Goal: Information Seeking & Learning: Compare options

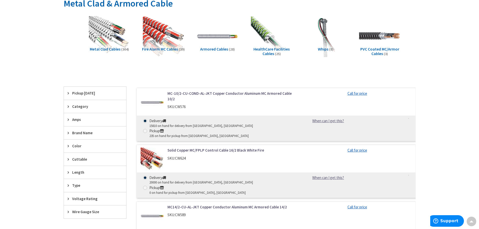
click at [114, 48] on span "Metal Clad Cables" at bounding box center [105, 49] width 31 height 5
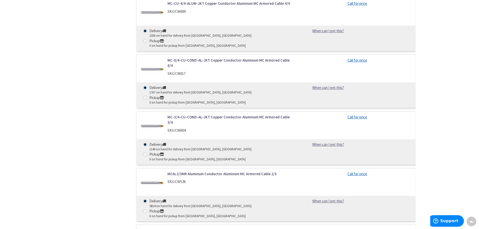
scroll to position [1503, 0]
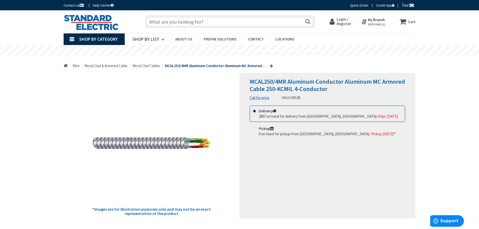
click at [148, 67] on span "Metal Clad Cables" at bounding box center [146, 65] width 28 height 5
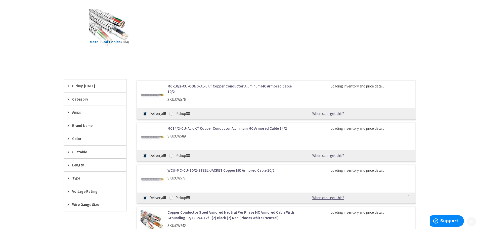
scroll to position [101, 0]
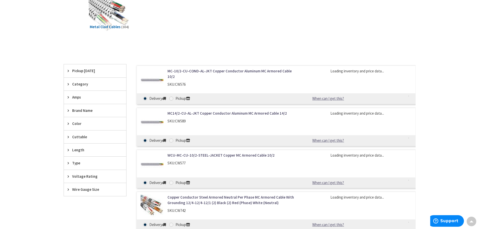
click at [84, 92] on div "Amps" at bounding box center [95, 97] width 62 height 13
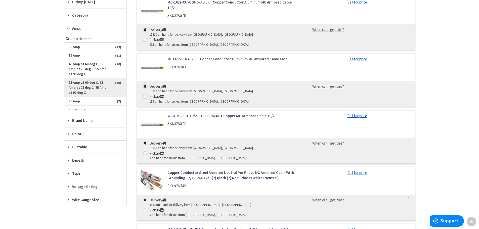
scroll to position [176, 0]
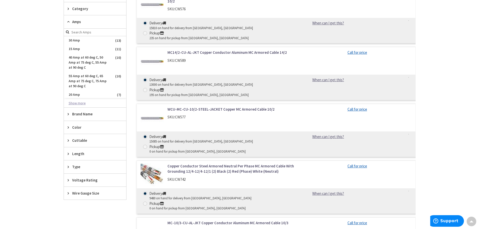
click at [88, 102] on button "Show more" at bounding box center [95, 103] width 62 height 9
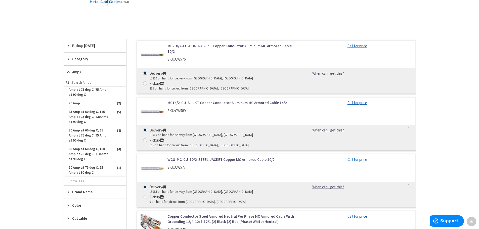
scroll to position [50, 0]
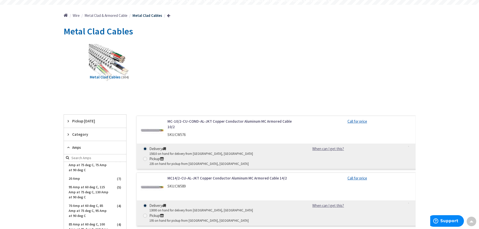
click at [118, 18] on ul "Home Wire Metal Clad & Armored Cable Metal Clad Cables" at bounding box center [117, 14] width 107 height 18
click at [116, 16] on span "Metal Clad & Armored Cable" at bounding box center [105, 15] width 43 height 5
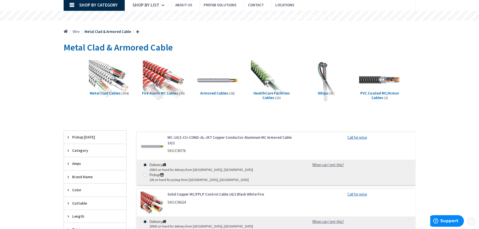
scroll to position [101, 0]
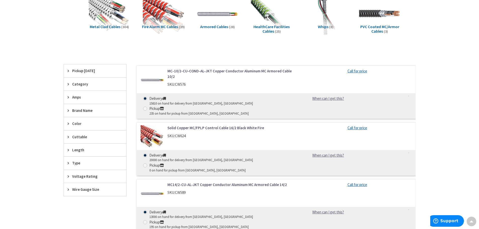
click at [99, 101] on div "Amps" at bounding box center [95, 97] width 62 height 13
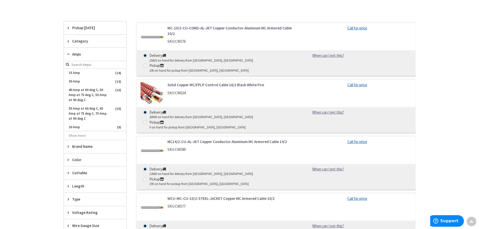
scroll to position [176, 0]
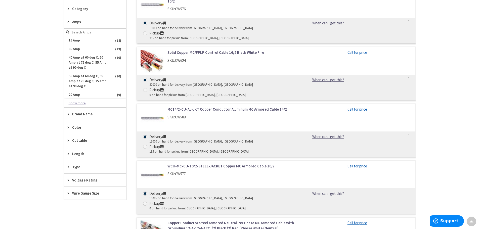
click at [92, 105] on button "Show more" at bounding box center [95, 103] width 62 height 9
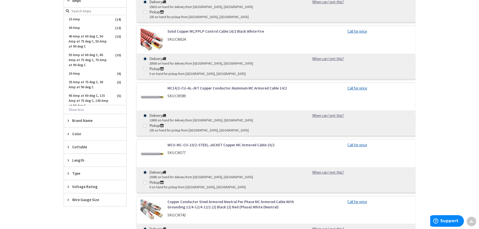
scroll to position [201, 0]
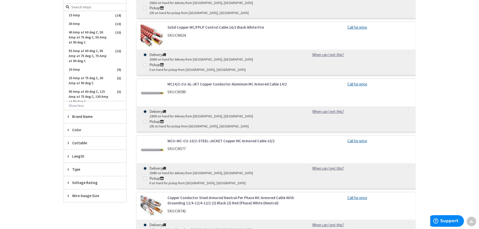
click at [96, 169] on span "Type" at bounding box center [92, 169] width 41 height 5
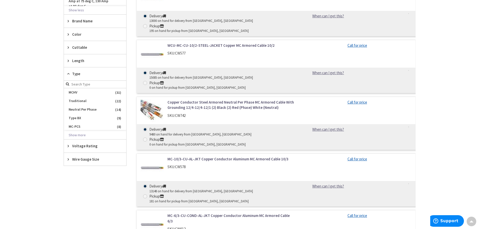
scroll to position [302, 0]
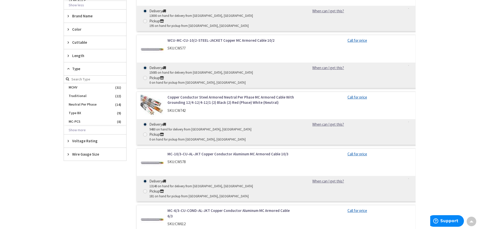
click at [88, 159] on div "Wire Gauge Size" at bounding box center [95, 154] width 62 height 13
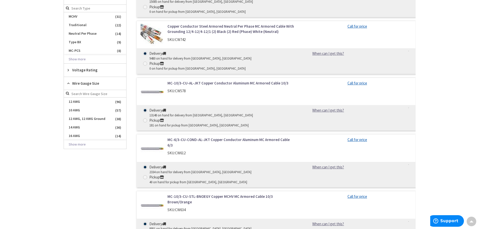
scroll to position [402, 0]
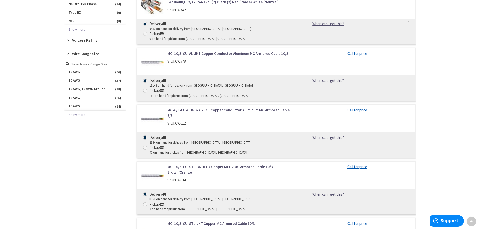
click at [80, 115] on button "Show more" at bounding box center [95, 115] width 62 height 9
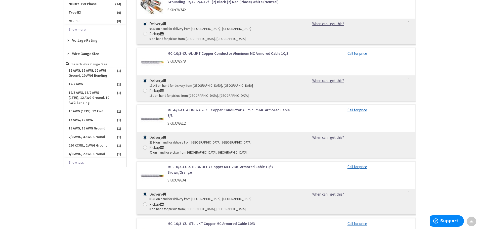
scroll to position [435, 0]
click at [93, 63] on input "search" at bounding box center [95, 64] width 62 height 8
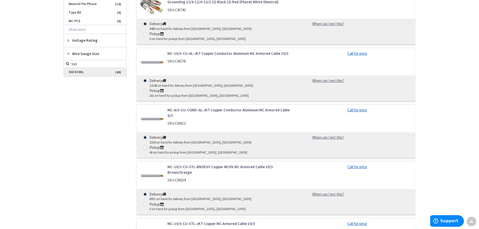
type input "500"
click at [79, 70] on span "500 KCMIL" at bounding box center [95, 72] width 62 height 9
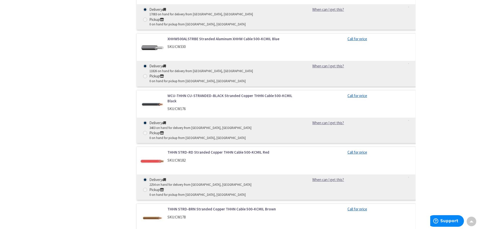
scroll to position [540, 0]
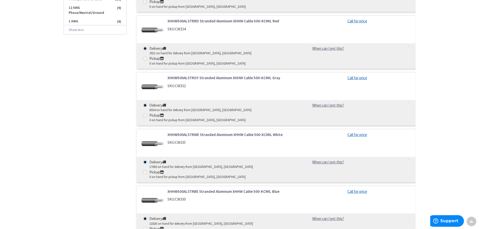
drag, startPoint x: 453, startPoint y: 95, endPoint x: 456, endPoint y: 62, distance: 33.3
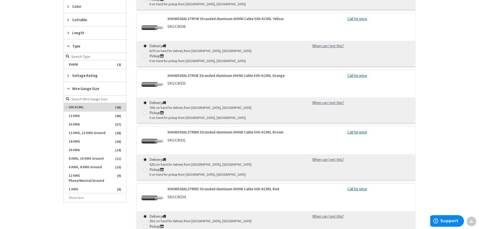
scroll to position [0, 0]
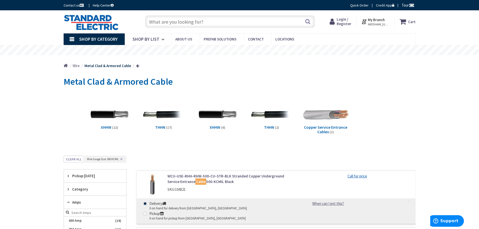
click at [343, 118] on img at bounding box center [326, 115] width 46 height 46
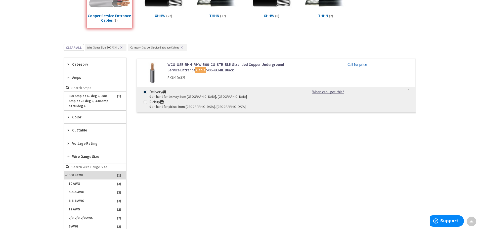
scroll to position [105, 0]
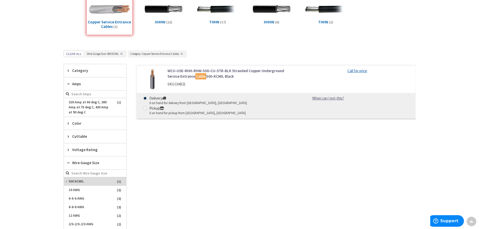
click at [258, 70] on link "WCU-USE-RHH-RHW-500-CU-STR-BLK Stranded Copper Underground Service Entrance Cab…" at bounding box center [231, 73] width 128 height 11
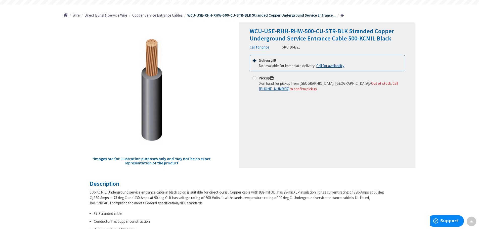
scroll to position [50, 0]
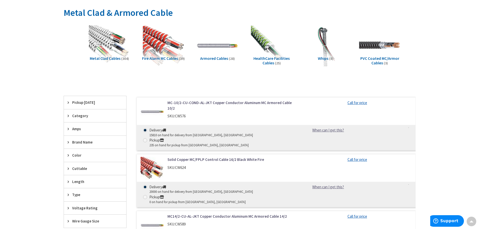
click at [225, 157] on link "Solid Copper MC/FPLP Control Cable 16/2 Black White Fire" at bounding box center [231, 159] width 128 height 5
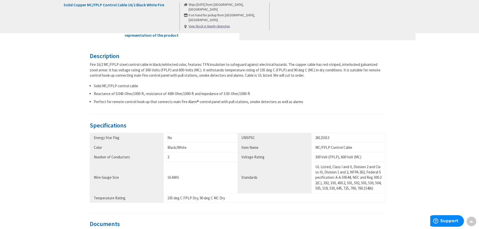
scroll to position [226, 0]
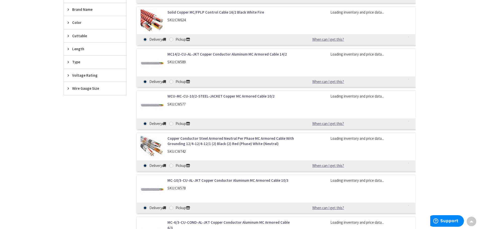
scroll to position [220, 0]
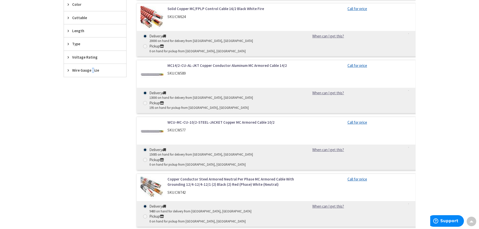
click at [92, 71] on span "Wire Gauge Size" at bounding box center [92, 70] width 41 height 5
click at [86, 79] on input "search" at bounding box center [95, 81] width 62 height 8
type input "500"
click at [79, 91] on span "500 KCMIL" at bounding box center [95, 89] width 62 height 9
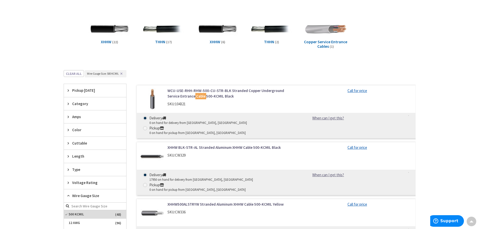
scroll to position [85, 0]
click at [261, 145] on link "XHHW BLK-STR-AL Stranded Aluminum XHHW Cable 500-KCMIL Black" at bounding box center [231, 147] width 128 height 5
